Goal: Check status: Check status

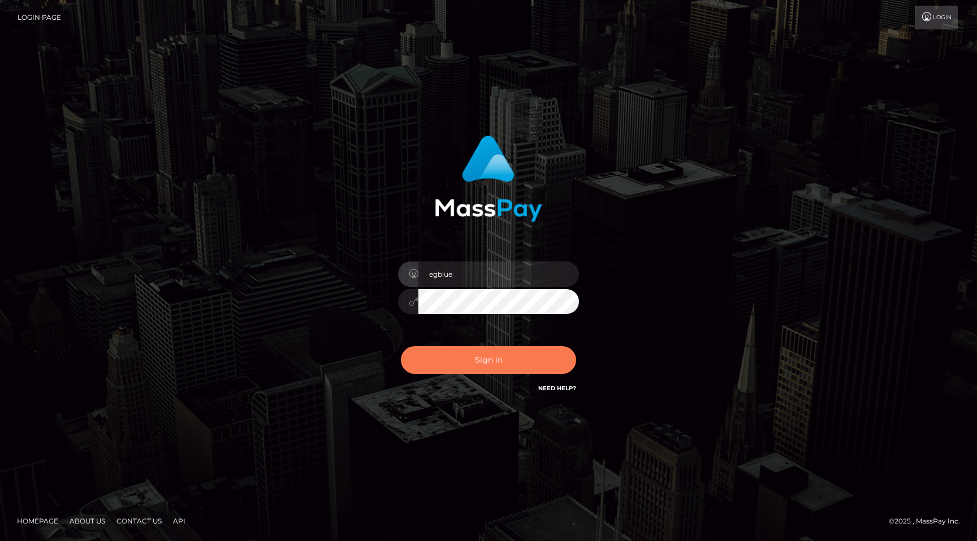
click at [498, 361] on button "Sign in" at bounding box center [488, 360] width 175 height 28
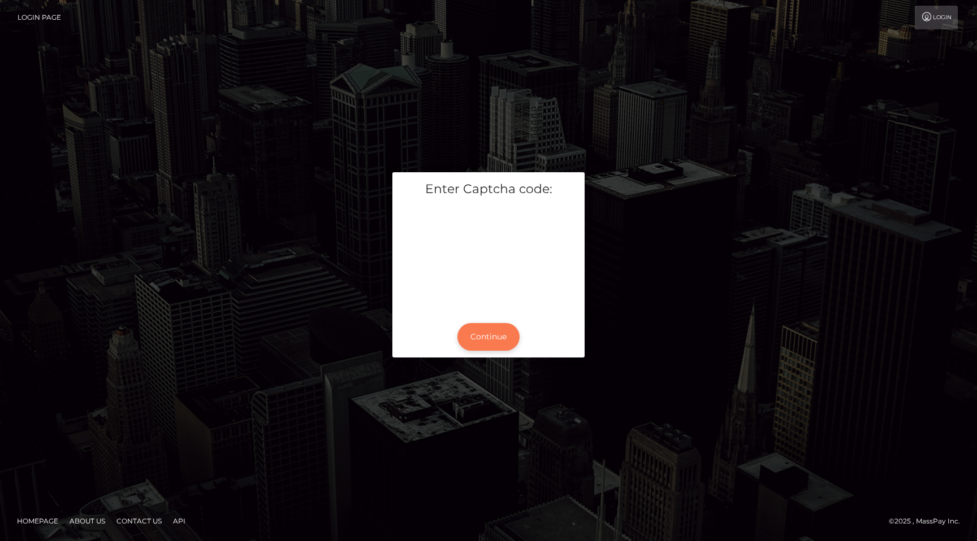
click at [492, 338] on button "Continue" at bounding box center [488, 337] width 62 height 28
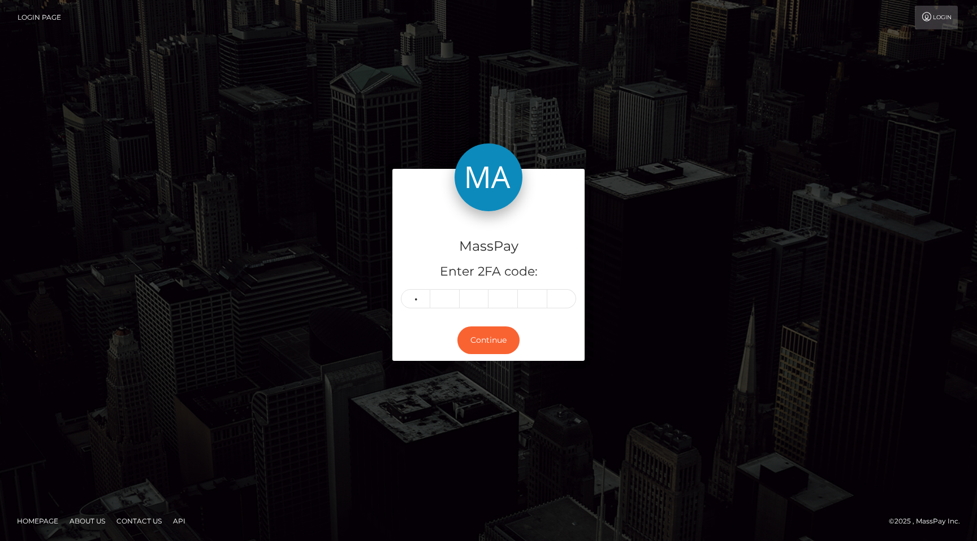
type input "2"
type input "7"
type input "4"
type input "6"
type input "5"
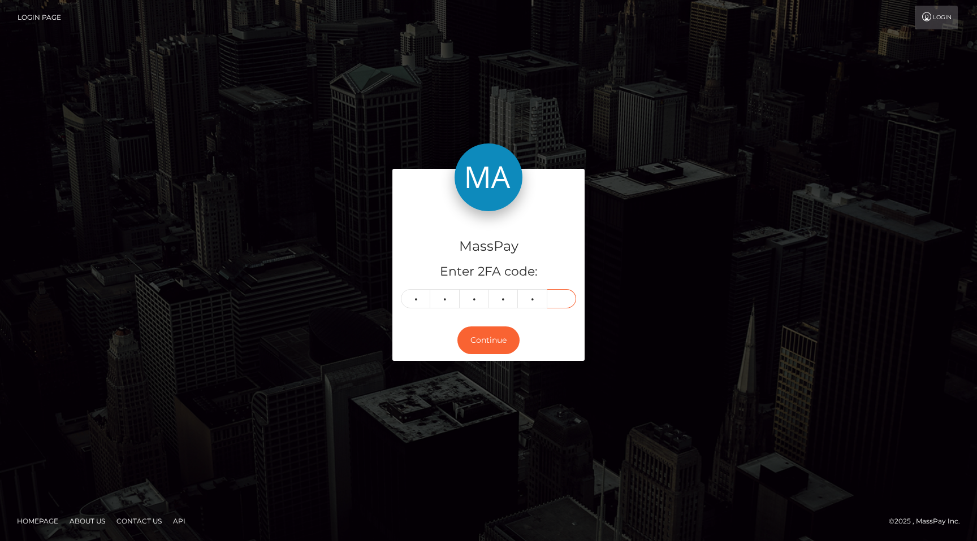
type input "1"
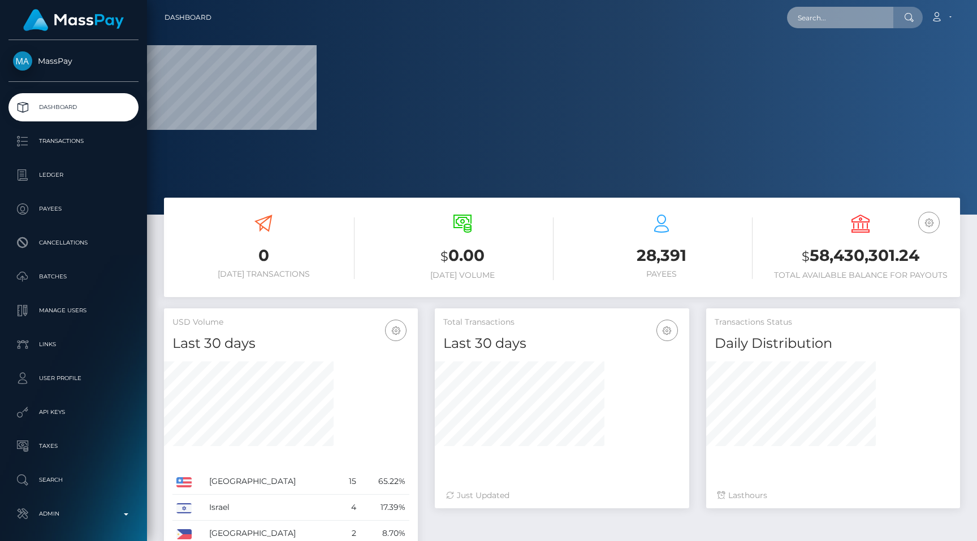
click at [824, 16] on input "text" at bounding box center [840, 17] width 106 height 21
paste input "pout_mAne8ypB31Bar"
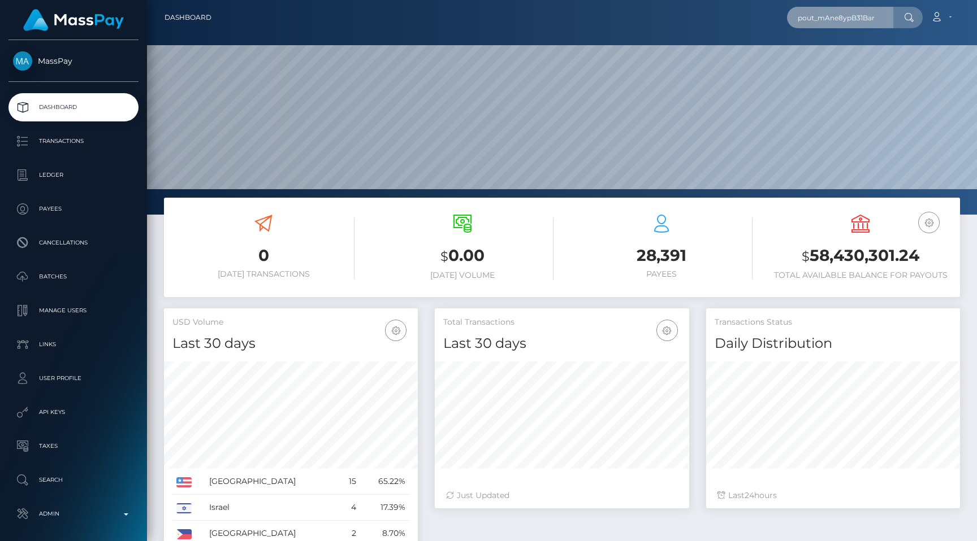
scroll to position [0, 1]
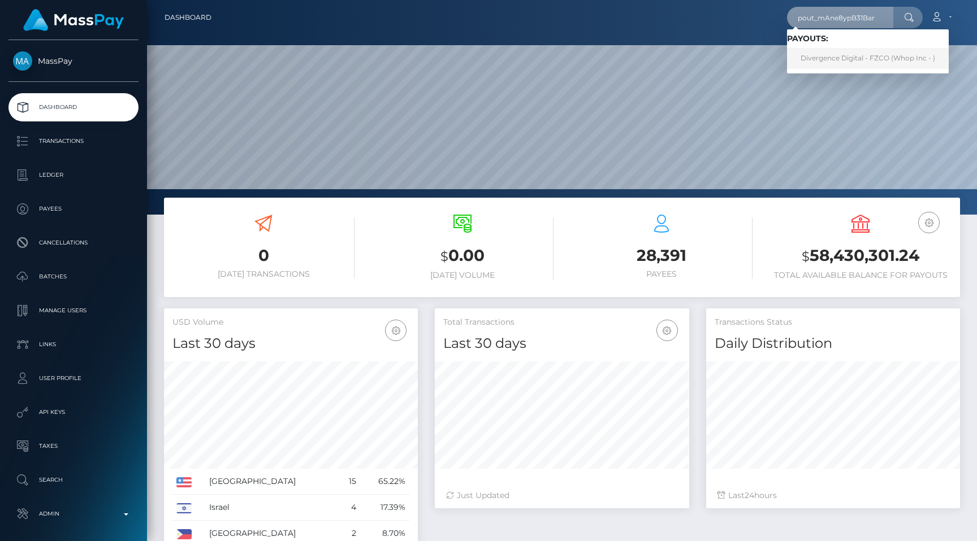
type input "pout_mAne8ypB31Bar"
click at [888, 55] on link "Divergence Digital - FZCO (Whop Inc - )" at bounding box center [868, 58] width 162 height 21
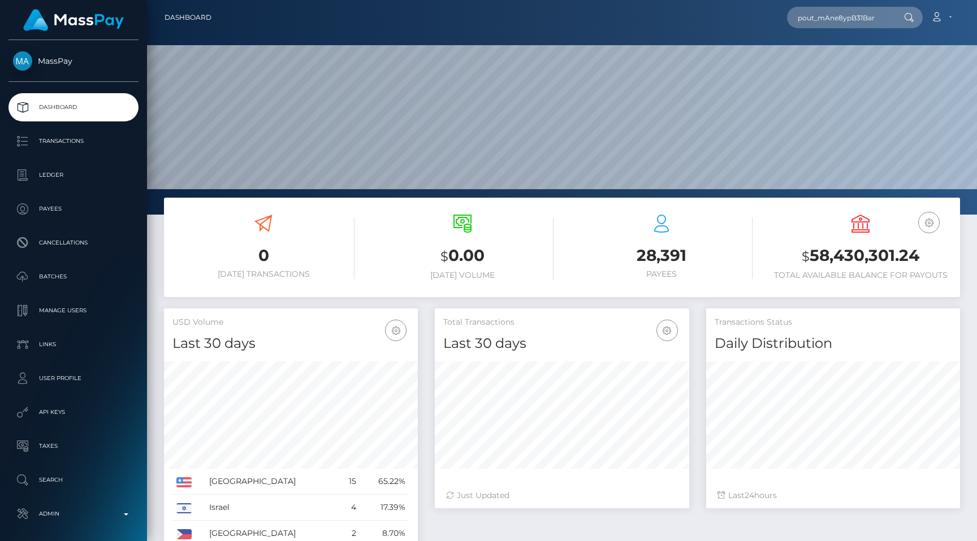
scroll to position [0, 0]
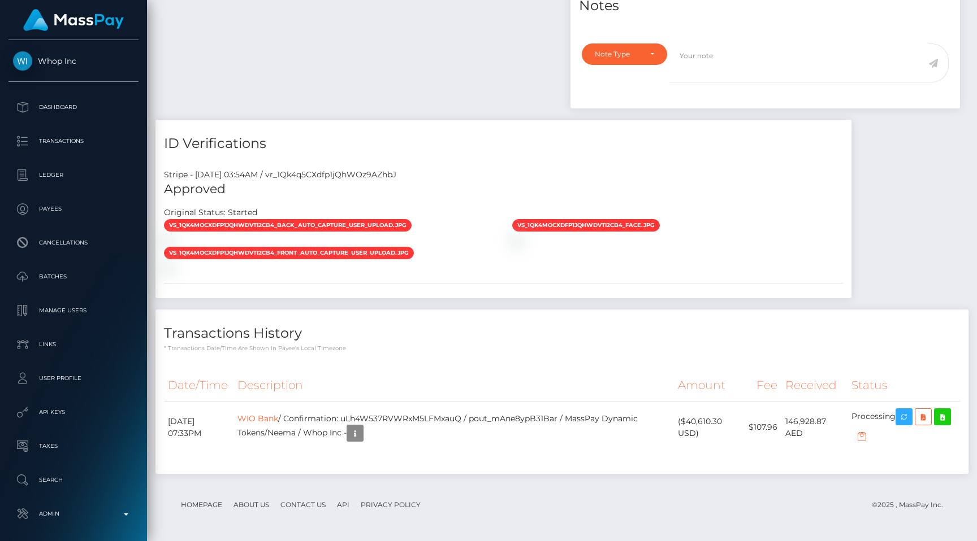
scroll to position [136, 254]
click at [903, 411] on icon "button" at bounding box center [904, 417] width 14 height 14
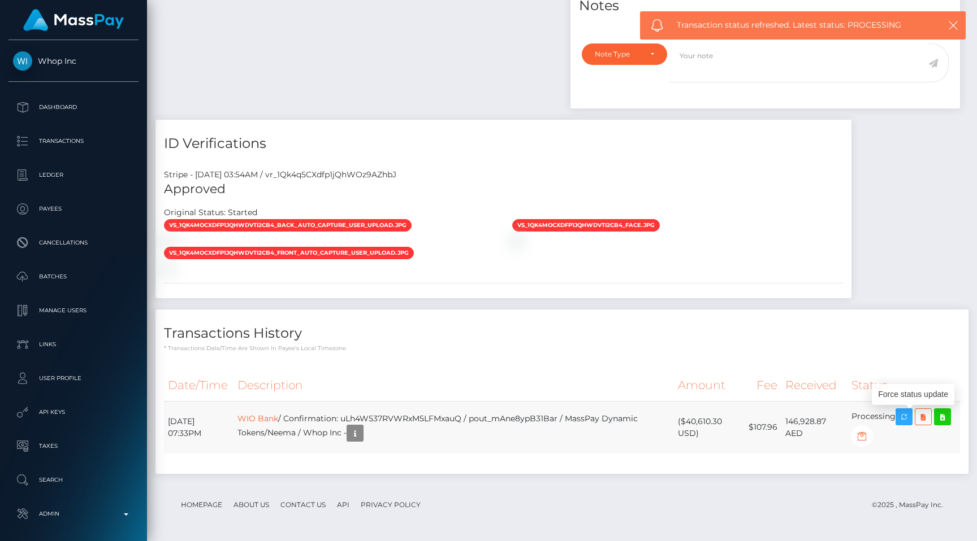
click at [464, 420] on td "WIO Bank / Confirmation: uLh4W537RVWRxM5LFMxauQ / pout_mAne8ypB31Bar / MassPay …" at bounding box center [453, 427] width 440 height 53
copy td "uLh4W537RVWRxM5LFMxauQ"
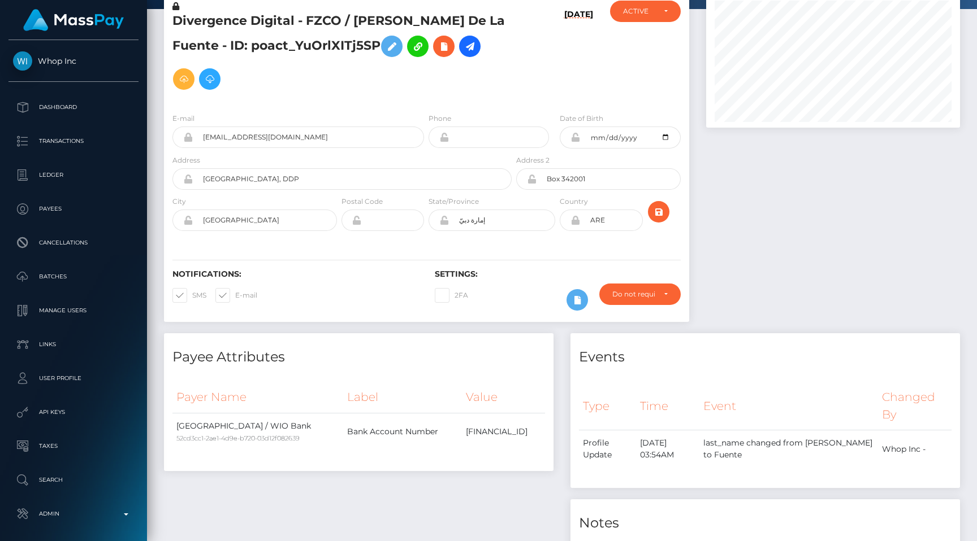
scroll to position [0, 0]
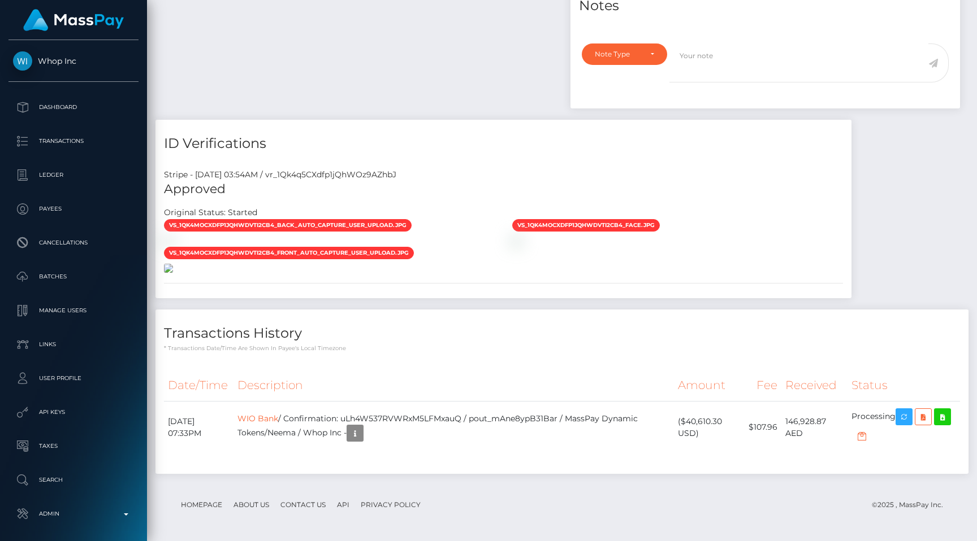
scroll to position [898, 0]
click at [66, 407] on p "API Keys" at bounding box center [73, 412] width 121 height 17
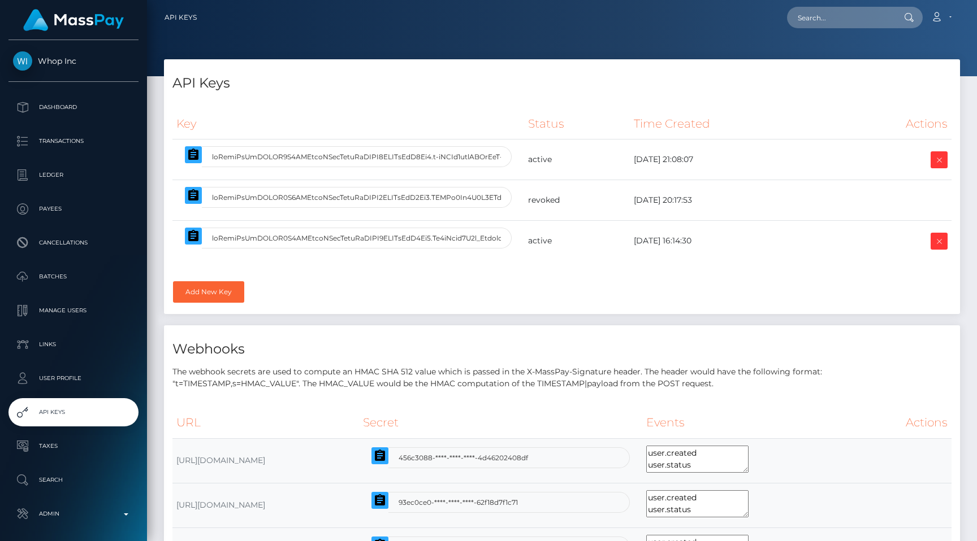
select select
click at [187, 160] on icon "button" at bounding box center [194, 155] width 14 height 14
click at [72, 110] on p "Dashboard" at bounding box center [73, 107] width 121 height 17
